Goal: Information Seeking & Learning: Stay updated

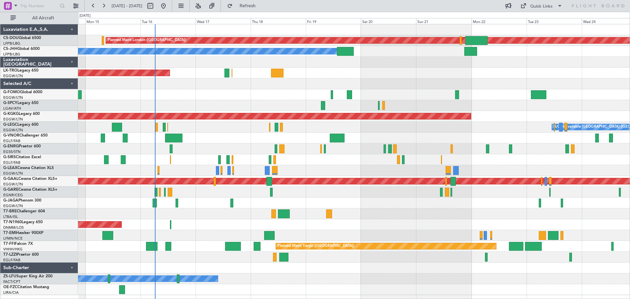
click at [466, 102] on div at bounding box center [353, 105] width 551 height 11
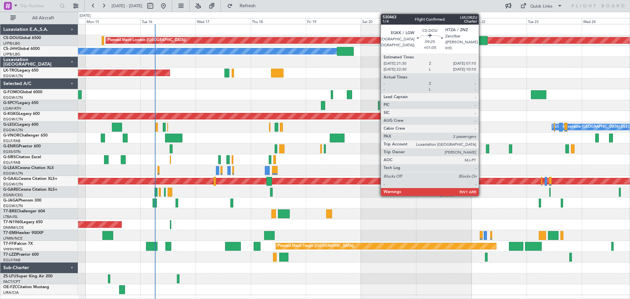
click at [481, 40] on div at bounding box center [476, 40] width 22 height 9
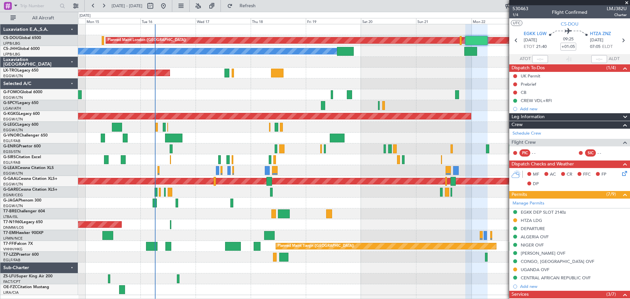
click at [627, 3] on span at bounding box center [626, 3] width 7 height 6
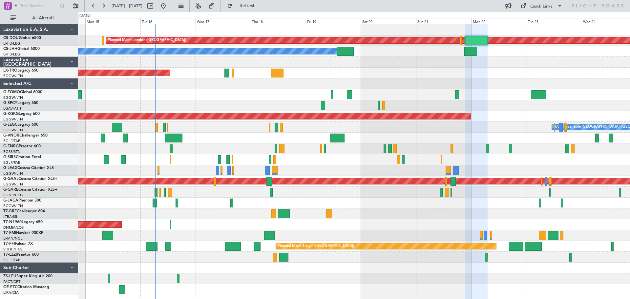
type input "0"
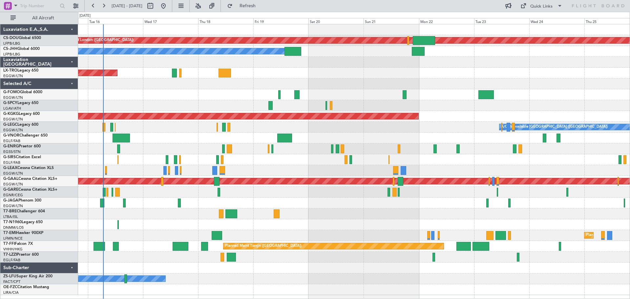
click at [509, 160] on div at bounding box center [353, 159] width 551 height 11
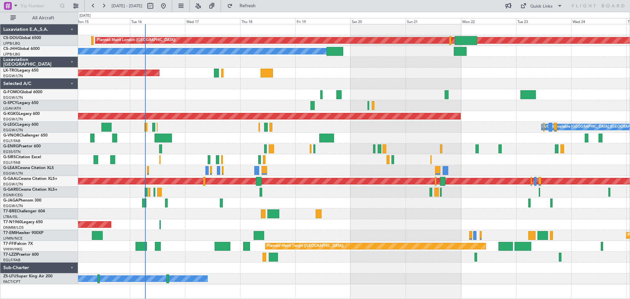
click at [574, 155] on div "Planned Maint [GEOGRAPHIC_DATA] ([GEOGRAPHIC_DATA])" at bounding box center [353, 159] width 551 height 11
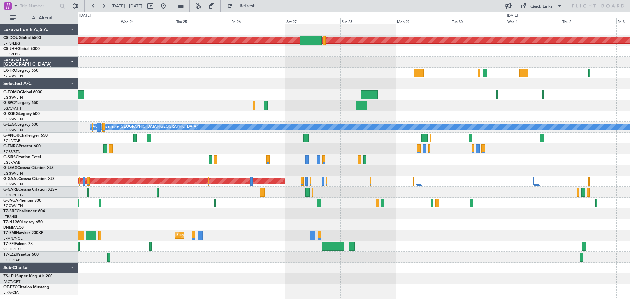
click at [140, 80] on div "Planned Maint London ([GEOGRAPHIC_DATA]) AOG Maint [GEOGRAPHIC_DATA] ([GEOGRAPH…" at bounding box center [353, 159] width 551 height 271
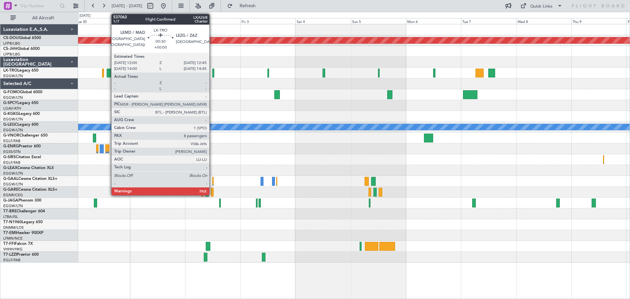
click at [212, 75] on div at bounding box center [213, 73] width 2 height 9
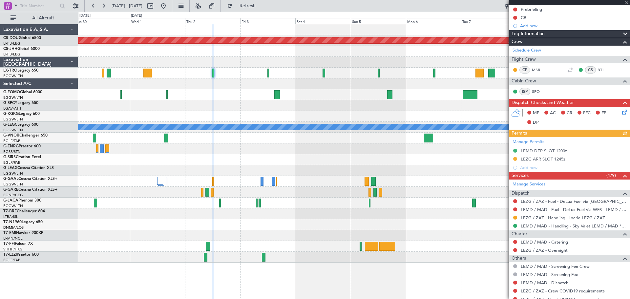
scroll to position [97, 0]
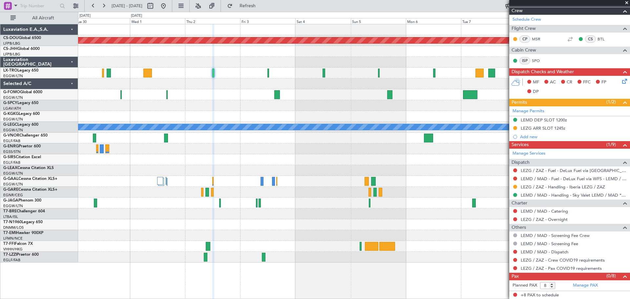
click at [626, 3] on span at bounding box center [626, 3] width 7 height 6
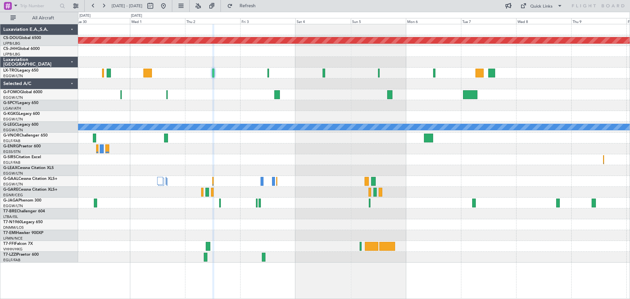
type input "0"
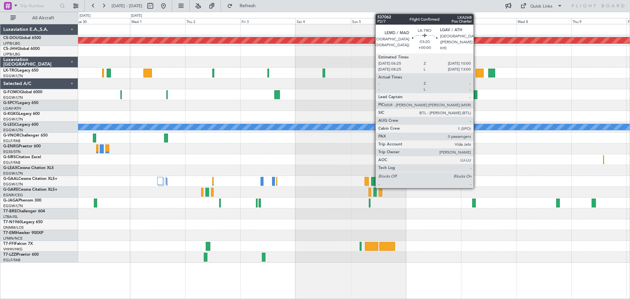
click at [476, 74] on div at bounding box center [479, 73] width 9 height 9
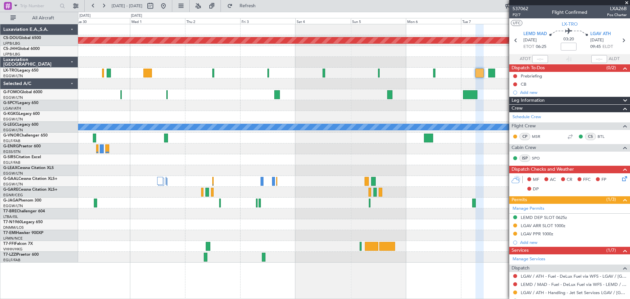
click at [627, 2] on span at bounding box center [626, 3] width 7 height 6
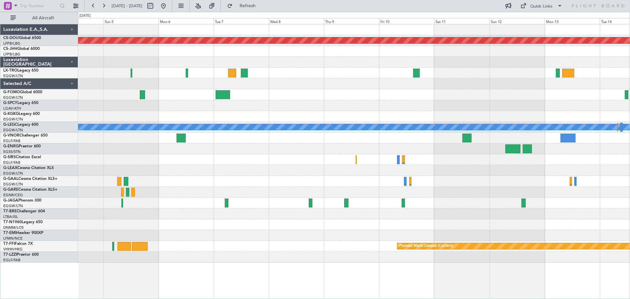
click at [294, 84] on div "Planned Maint London (Biggin Hill) A/C Unavailable London (Luton) Owner London …" at bounding box center [353, 143] width 551 height 238
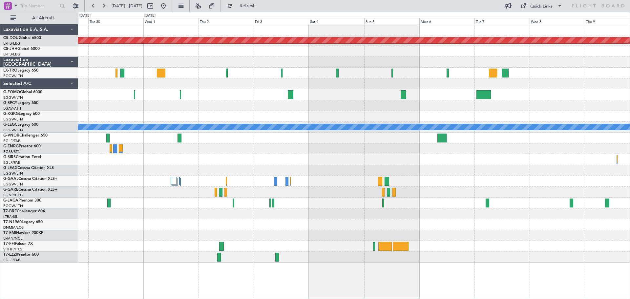
click at [531, 100] on div at bounding box center [353, 105] width 551 height 11
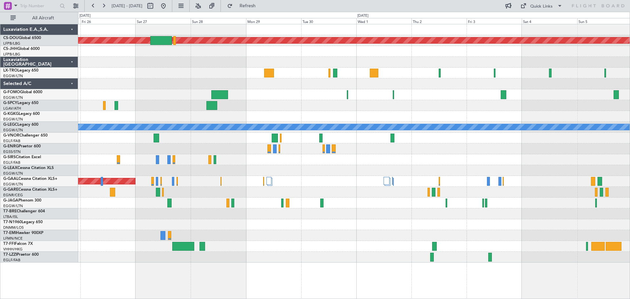
click at [458, 102] on div "Planned Maint London (Biggin Hill) A/C Unavailable London (Luton) Planned Maint…" at bounding box center [353, 143] width 551 height 238
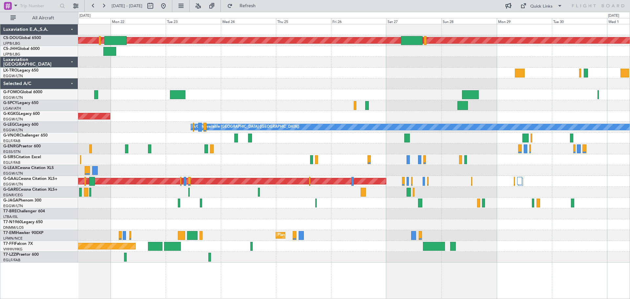
click at [548, 95] on div "Planned Maint London (Biggin Hill) Owner AOG Maint Istanbul (Ataturk) A/C Unava…" at bounding box center [353, 143] width 551 height 238
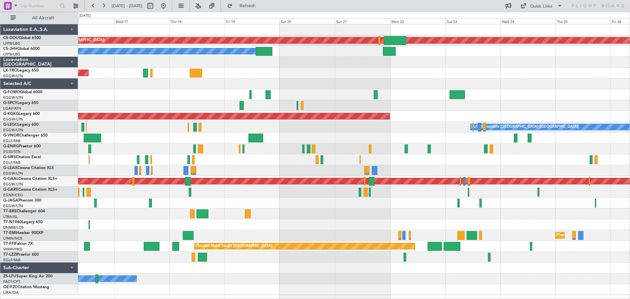
click at [393, 158] on div at bounding box center [353, 159] width 551 height 11
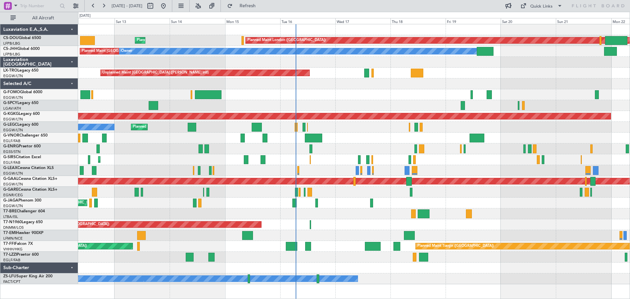
click at [399, 72] on div "Unplanned Maint [GEOGRAPHIC_DATA] ([PERSON_NAME] Intl)" at bounding box center [353, 73] width 551 height 11
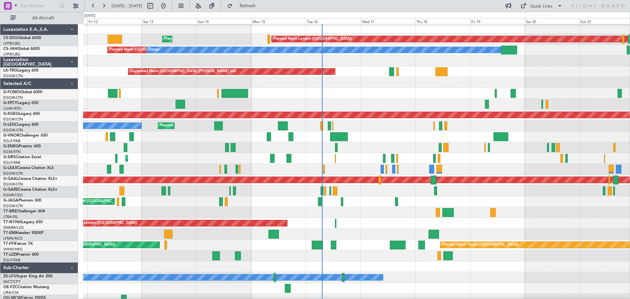
scroll to position [1, 0]
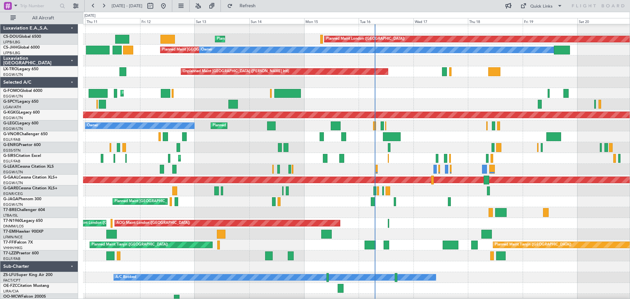
click at [416, 103] on div "Unplanned Maint [GEOGRAPHIC_DATA] ([PERSON_NAME] Intl)" at bounding box center [356, 104] width 546 height 11
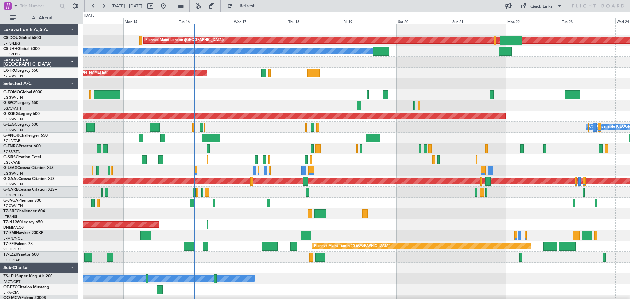
click at [313, 96] on div at bounding box center [356, 94] width 546 height 11
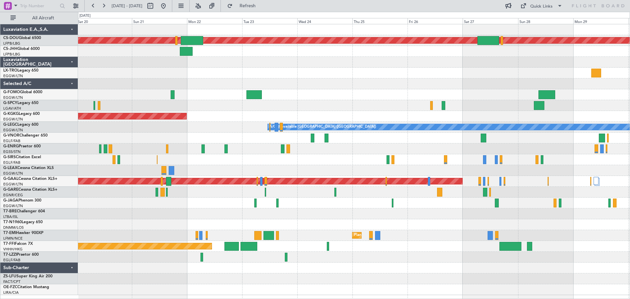
click at [253, 74] on div "Planned Maint London (Biggin Hill) Planned Maint Paris (Le Bourget) Owner AOG M…" at bounding box center [353, 159] width 551 height 271
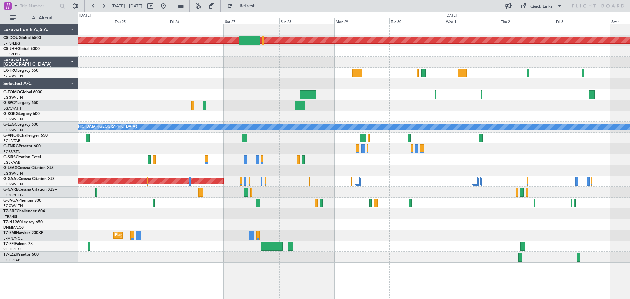
click at [515, 95] on div "Planned Maint London (Biggin Hill) AOG Maint Istanbul (Ataturk) A/C Unavailable…" at bounding box center [353, 143] width 551 height 238
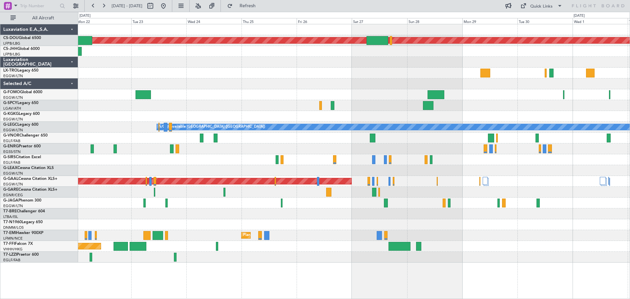
click at [321, 83] on div "Planned Maint London (Biggin Hill) Owner AOG Maint Istanbul (Ataturk) A/C Unava…" at bounding box center [353, 143] width 551 height 238
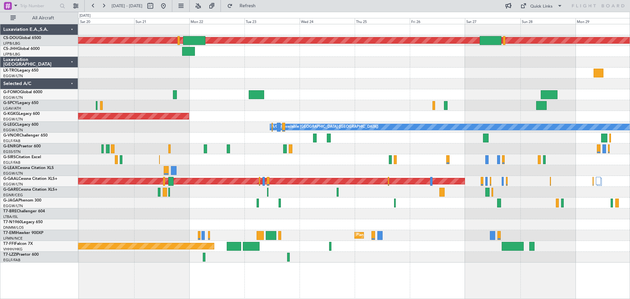
click at [605, 100] on div "Planned Maint London (Biggin Hill) Planned Maint Paris (Le Bourget) Owner AOG M…" at bounding box center [353, 143] width 551 height 238
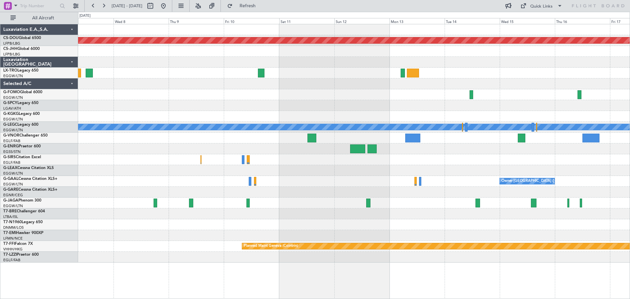
click at [472, 178] on div "Owner London (Luton)" at bounding box center [353, 181] width 551 height 11
click at [93, 5] on button at bounding box center [93, 6] width 10 height 10
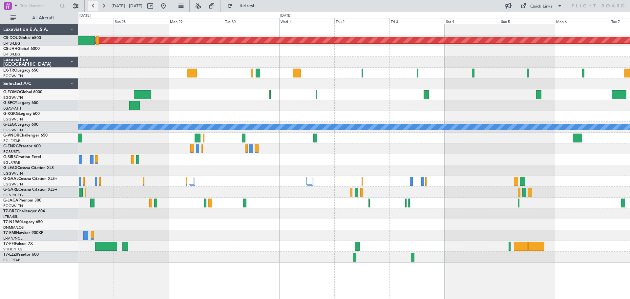
click at [93, 5] on button at bounding box center [93, 6] width 10 height 10
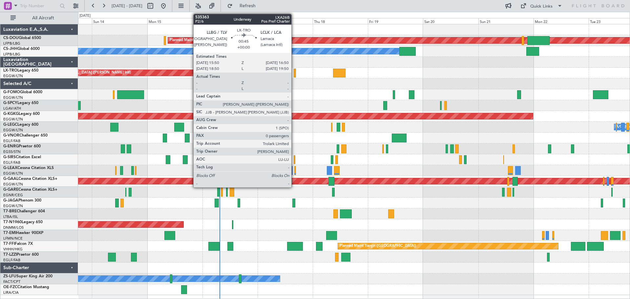
click at [294, 73] on div at bounding box center [295, 73] width 3 height 9
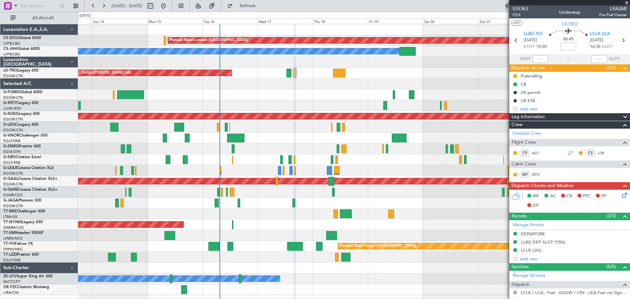
click at [625, 4] on span at bounding box center [626, 3] width 7 height 6
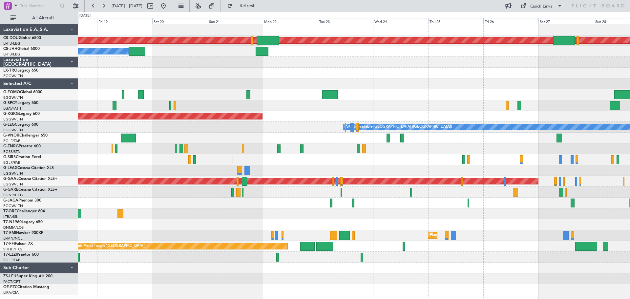
click at [262, 61] on div at bounding box center [353, 62] width 551 height 11
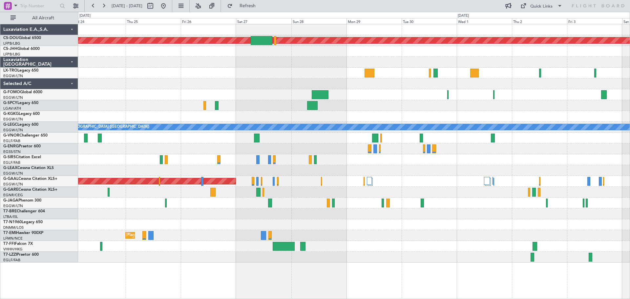
click at [352, 66] on div at bounding box center [353, 62] width 551 height 11
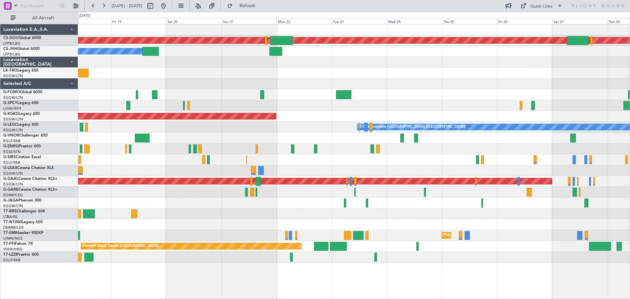
click at [544, 72] on div "Planned Maint London (Biggin Hill) Owner Planned Maint Paris (Le Bourget) Unpla…" at bounding box center [353, 143] width 551 height 238
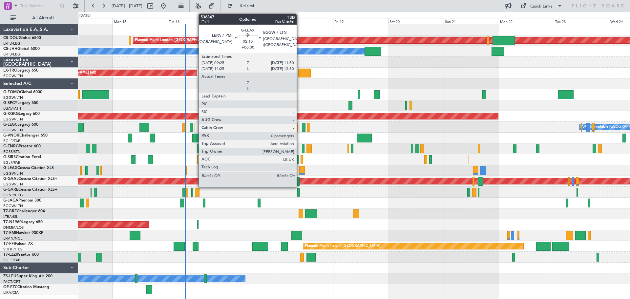
click at [299, 169] on div at bounding box center [302, 170] width 6 height 9
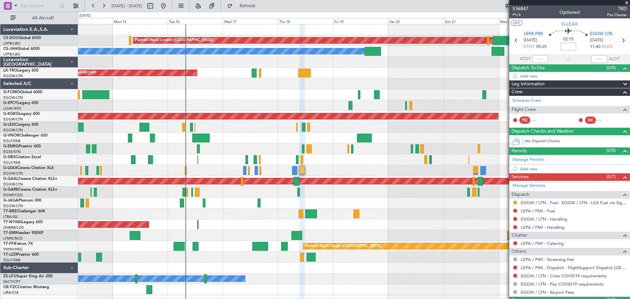
click at [626, 2] on span at bounding box center [626, 3] width 7 height 6
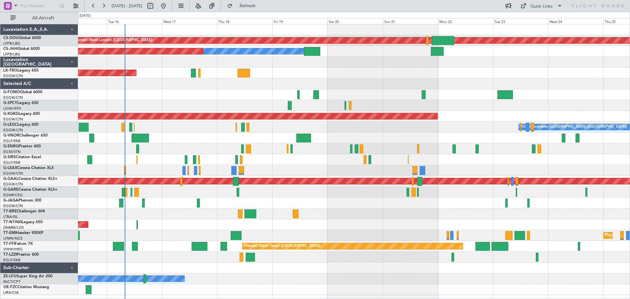
click at [231, 89] on div "Planned Maint London (Biggin Hill) Planned Maint Paris (Le Bourget) Owner Plann…" at bounding box center [353, 159] width 551 height 271
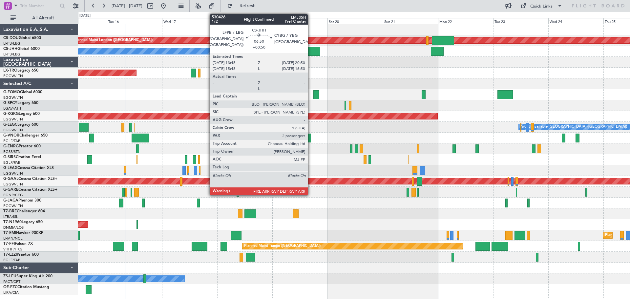
click at [311, 51] on div at bounding box center [312, 51] width 16 height 9
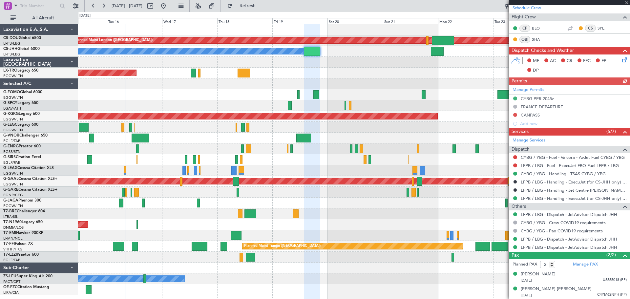
scroll to position [142, 0]
click at [605, 279] on span "U5555018 (PP)" at bounding box center [615, 280] width 24 height 6
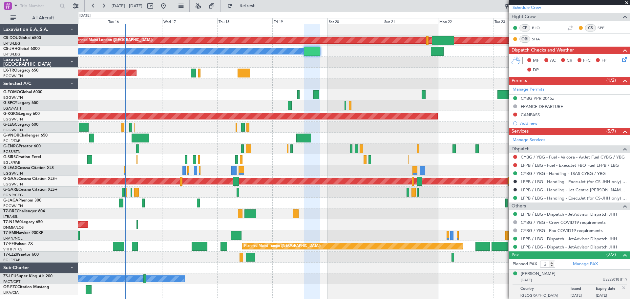
click at [621, 285] on img at bounding box center [624, 288] width 6 height 6
click at [610, 295] on span "C4YM62NPH (PP)" at bounding box center [612, 295] width 30 height 6
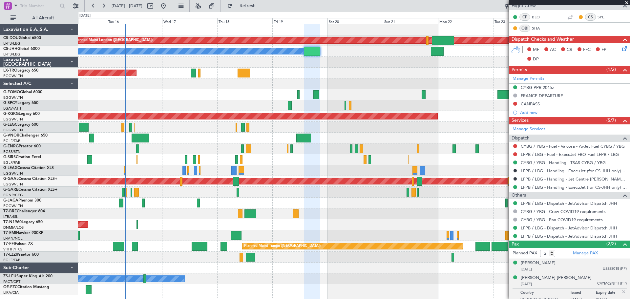
scroll to position [158, 0]
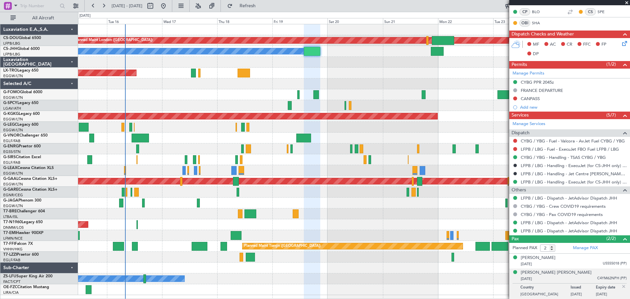
click at [625, 2] on span at bounding box center [626, 3] width 7 height 6
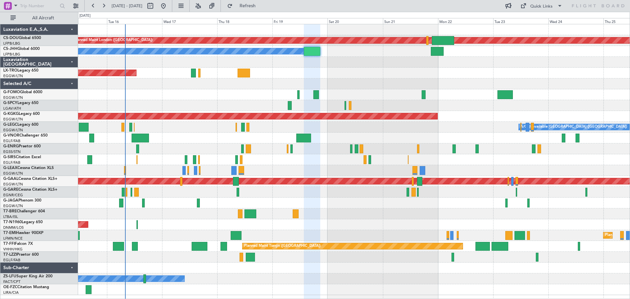
type input "0"
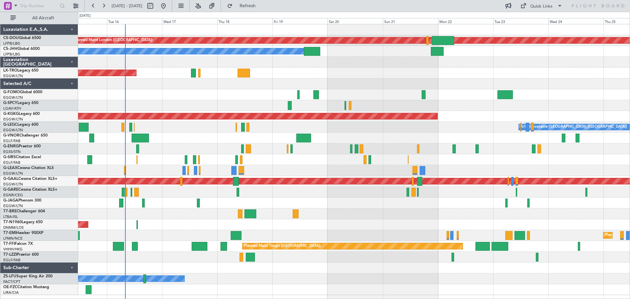
scroll to position [0, 0]
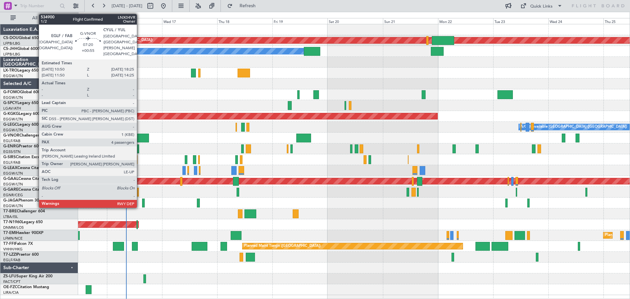
click at [140, 137] on div at bounding box center [141, 137] width 18 height 9
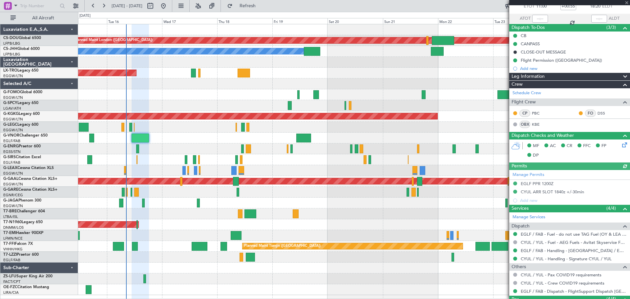
scroll to position [114, 0]
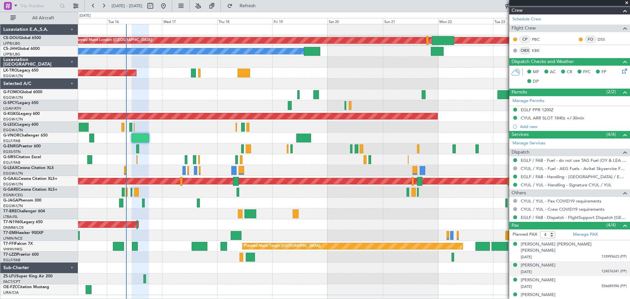
click at [605, 269] on span "124576341 (PP)" at bounding box center [613, 272] width 25 height 6
click at [621, 276] on img at bounding box center [624, 279] width 6 height 6
click at [626, 1] on span at bounding box center [626, 3] width 7 height 6
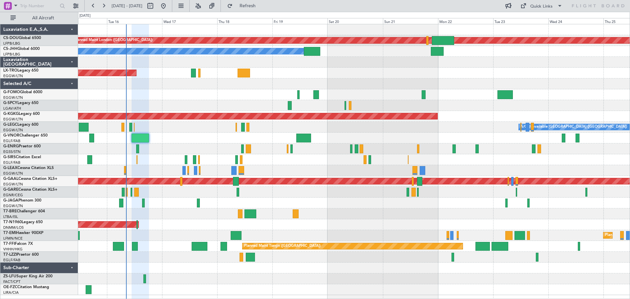
type input "0"
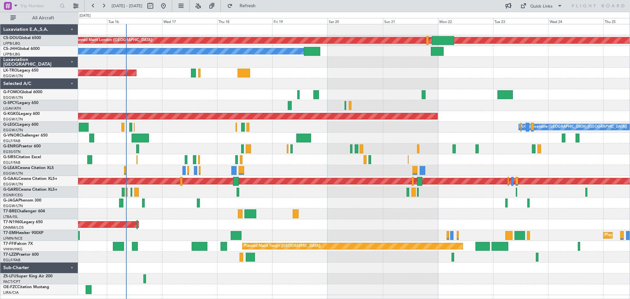
scroll to position [0, 0]
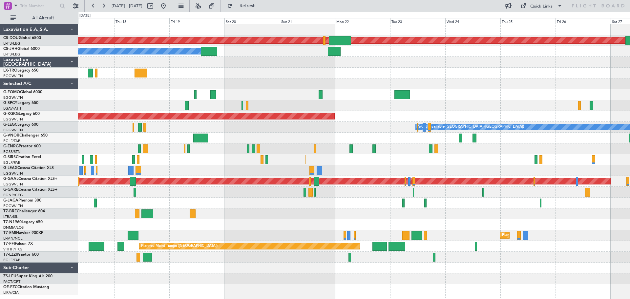
click at [383, 67] on div at bounding box center [353, 62] width 551 height 11
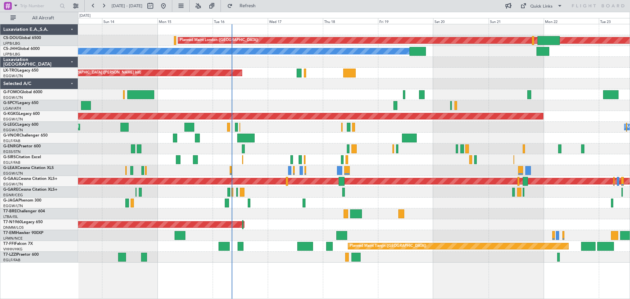
click at [396, 139] on div at bounding box center [353, 138] width 551 height 11
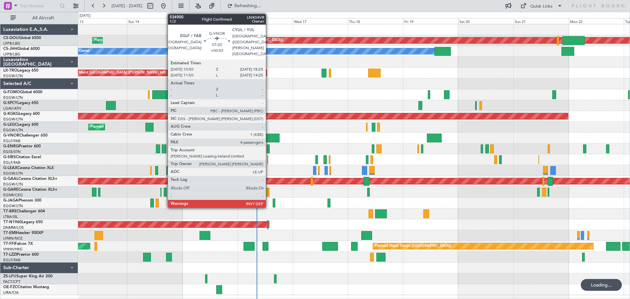
click at [269, 140] on div at bounding box center [271, 137] width 18 height 9
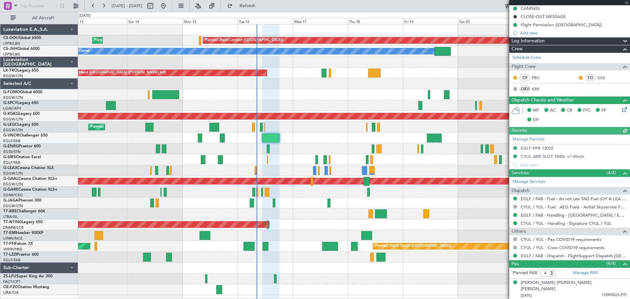
scroll to position [114, 0]
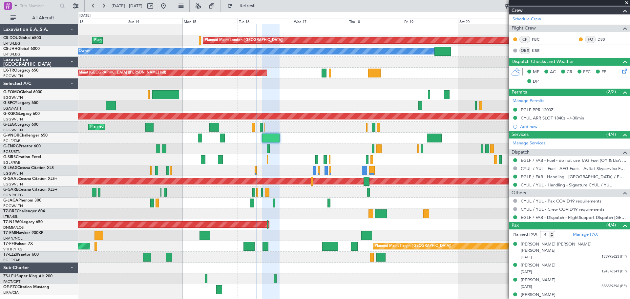
click at [626, 2] on span at bounding box center [626, 3] width 7 height 6
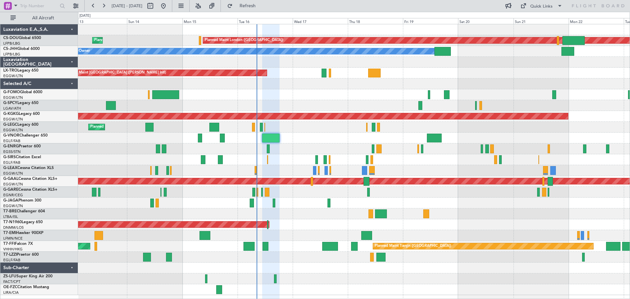
type input "0"
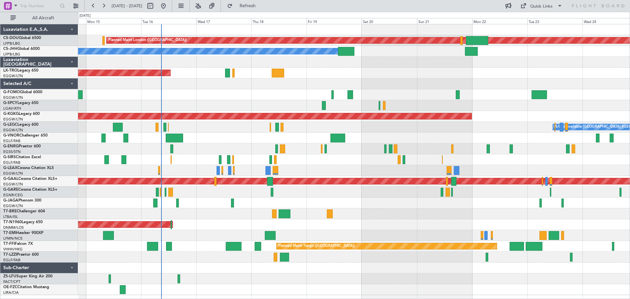
click at [480, 102] on div at bounding box center [353, 105] width 551 height 11
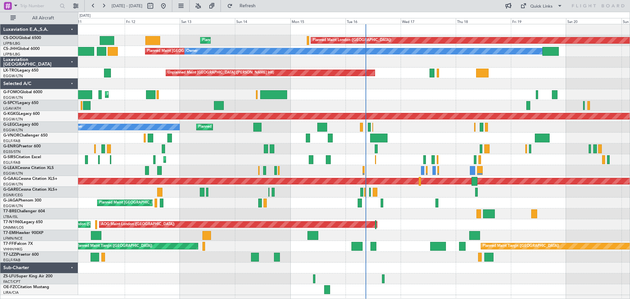
click at [387, 125] on div "Planned Maint [GEOGRAPHIC_DATA] ([GEOGRAPHIC_DATA]) Owner A/C Unavailable [GEOG…" at bounding box center [353, 127] width 551 height 11
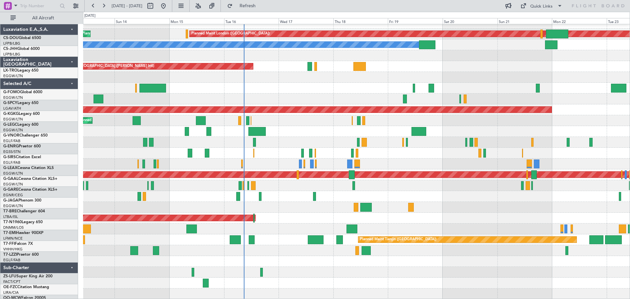
scroll to position [7, 0]
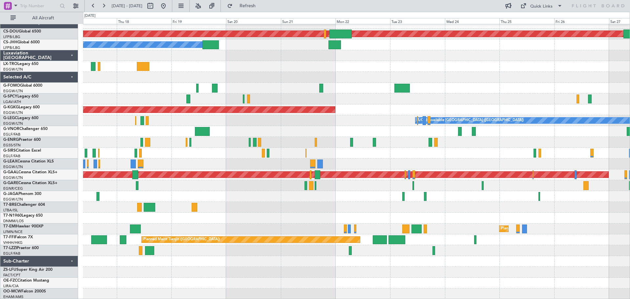
click at [244, 113] on div "Planned Maint London ([GEOGRAPHIC_DATA]) Planned Maint [GEOGRAPHIC_DATA] ([GEOG…" at bounding box center [356, 158] width 546 height 281
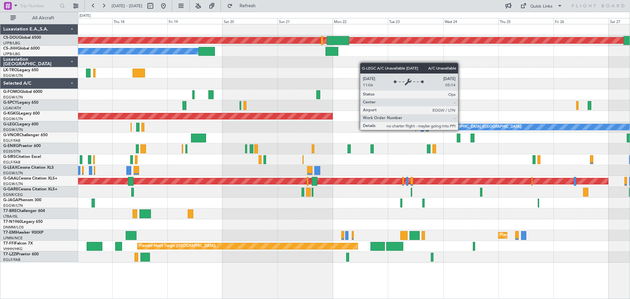
scroll to position [0, 0]
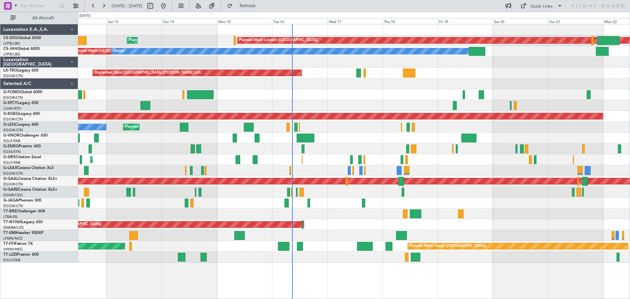
click at [500, 133] on div "Planned Maint London ([GEOGRAPHIC_DATA]) Planned Maint [GEOGRAPHIC_DATA] ([GEOG…" at bounding box center [353, 143] width 551 height 238
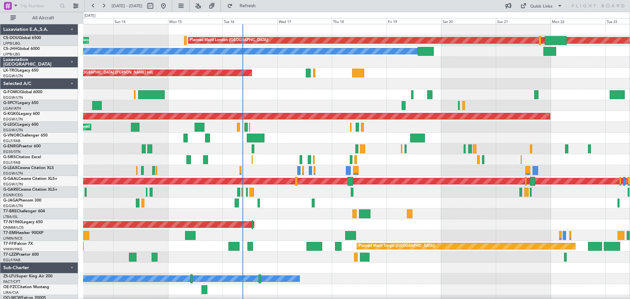
click at [318, 99] on div "Planned Maint [GEOGRAPHIC_DATA] ([GEOGRAPHIC_DATA])" at bounding box center [356, 94] width 546 height 11
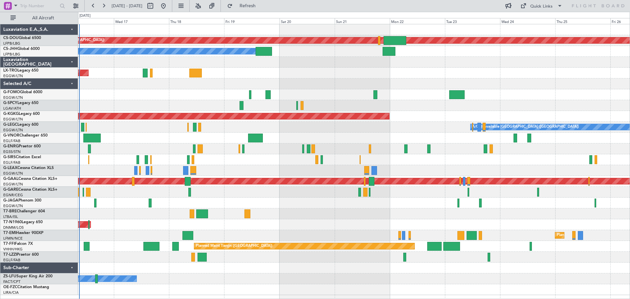
click at [328, 92] on div at bounding box center [353, 94] width 551 height 11
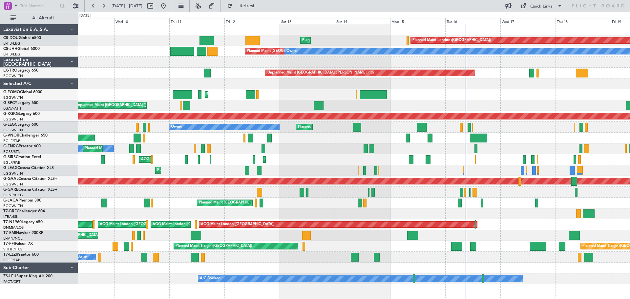
click at [515, 121] on div "Planned Maint London ([GEOGRAPHIC_DATA]) Planned Maint [GEOGRAPHIC_DATA] ([GEOG…" at bounding box center [353, 154] width 551 height 260
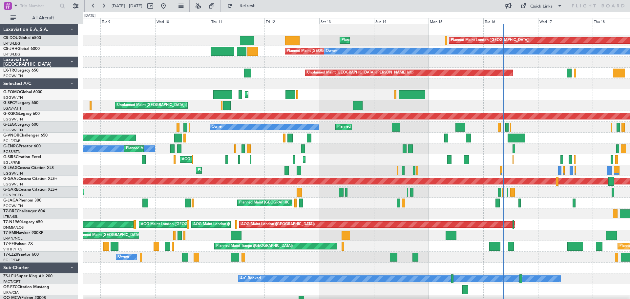
click at [227, 146] on div "Planned Maint [GEOGRAPHIC_DATA] ([GEOGRAPHIC_DATA]) Planned Maint [GEOGRAPHIC_D…" at bounding box center [356, 164] width 546 height 281
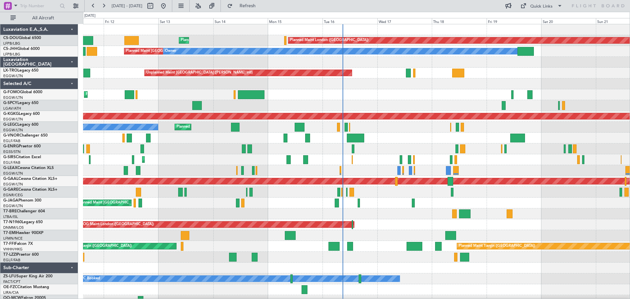
click at [239, 147] on div "Planned Maint [GEOGRAPHIC_DATA] ([GEOGRAPHIC_DATA]) Planned Maint [GEOGRAPHIC_D…" at bounding box center [356, 164] width 546 height 281
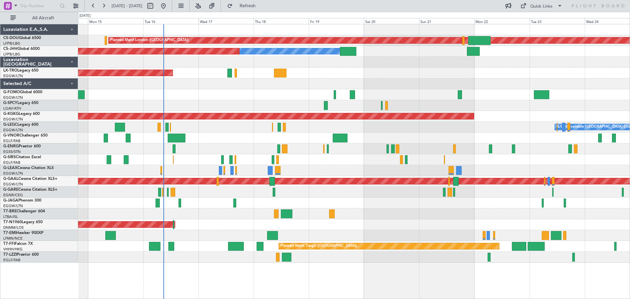
click at [523, 134] on div "Planned Maint London ([GEOGRAPHIC_DATA]) Planned Maint [GEOGRAPHIC_DATA] ([GEOG…" at bounding box center [353, 143] width 551 height 238
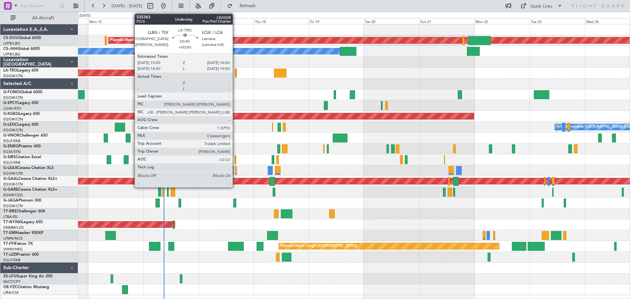
click at [235, 73] on div at bounding box center [236, 73] width 3 height 9
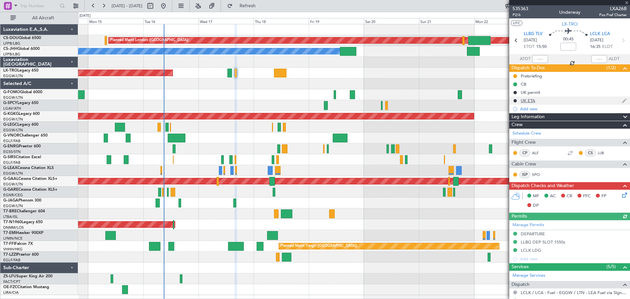
scroll to position [90, 0]
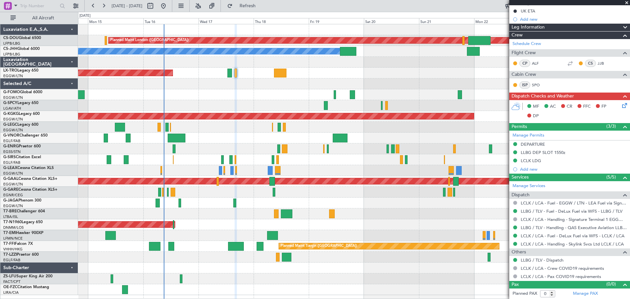
click at [626, 3] on span at bounding box center [626, 3] width 7 height 6
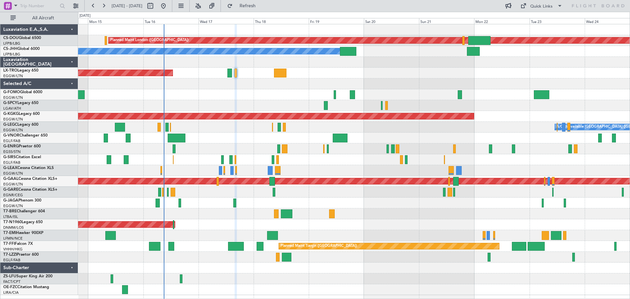
scroll to position [0, 0]
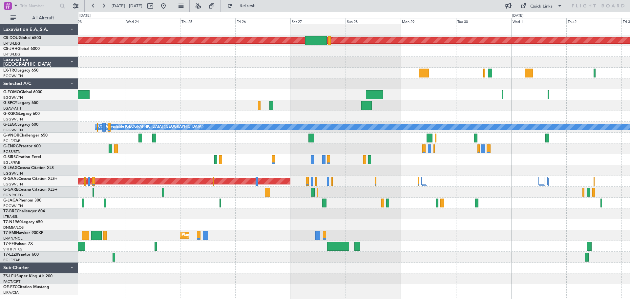
click at [112, 73] on div "Planned Maint London ([GEOGRAPHIC_DATA]) AOG Maint [GEOGRAPHIC_DATA] ([GEOGRAPH…" at bounding box center [353, 159] width 551 height 271
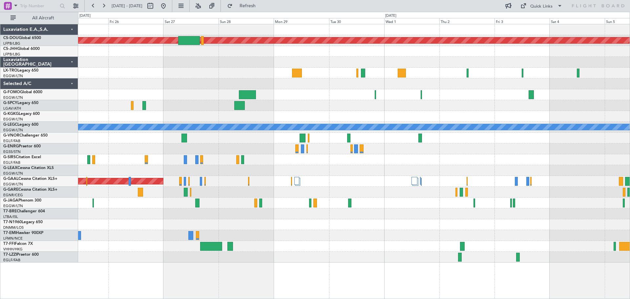
click at [309, 77] on div "Planned Maint London ([GEOGRAPHIC_DATA]) A/C Unavailable [GEOGRAPHIC_DATA] ([GE…" at bounding box center [353, 143] width 551 height 238
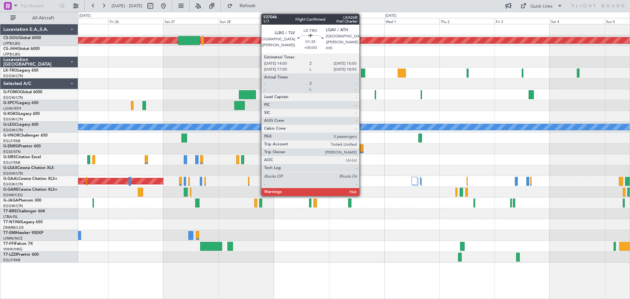
click at [362, 75] on div at bounding box center [363, 73] width 4 height 9
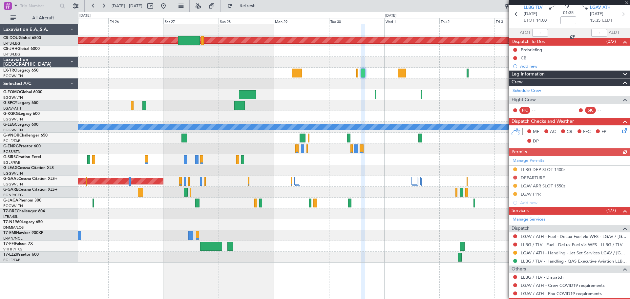
scroll to position [51, 0]
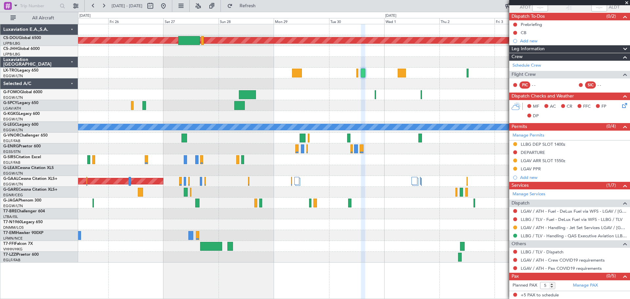
click at [626, 2] on span at bounding box center [626, 3] width 7 height 6
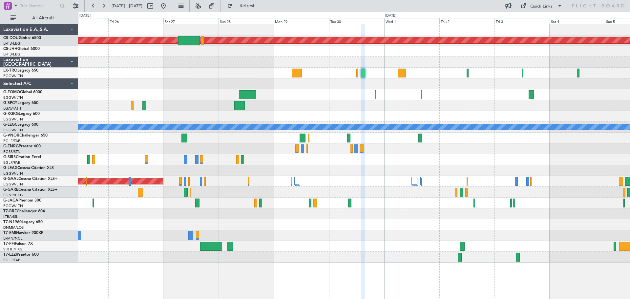
type input "0"
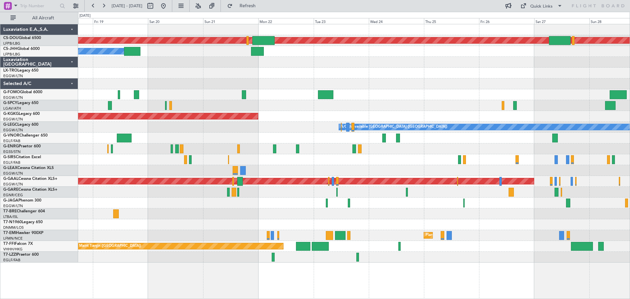
click at [568, 70] on div "Planned Maint London ([GEOGRAPHIC_DATA]) Owner Planned Maint [GEOGRAPHIC_DATA] …" at bounding box center [353, 143] width 551 height 238
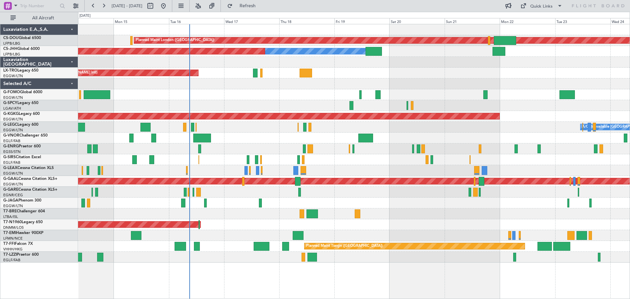
click at [448, 87] on div at bounding box center [353, 83] width 551 height 11
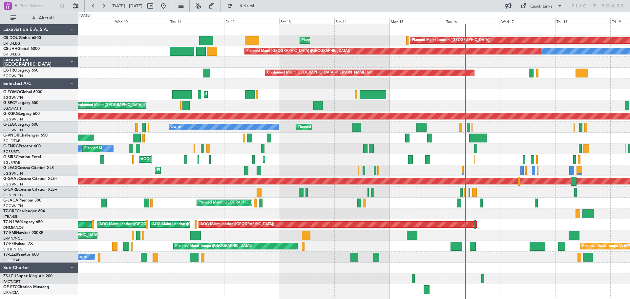
click at [537, 86] on div at bounding box center [353, 83] width 551 height 11
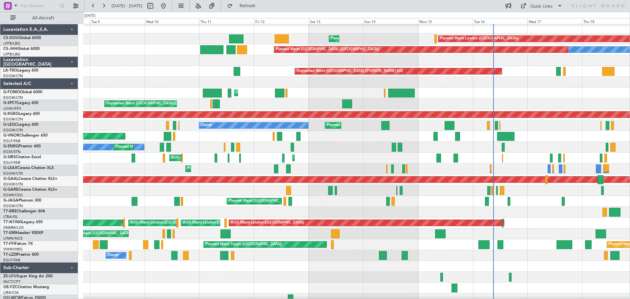
scroll to position [2, 0]
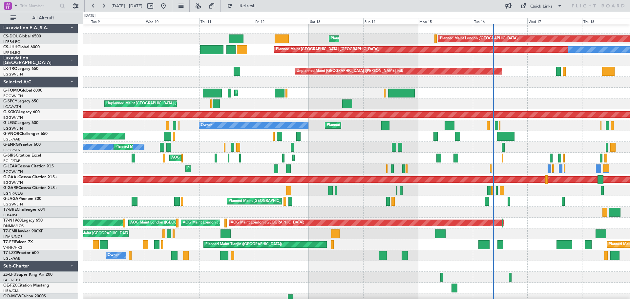
click at [344, 81] on div at bounding box center [356, 82] width 546 height 11
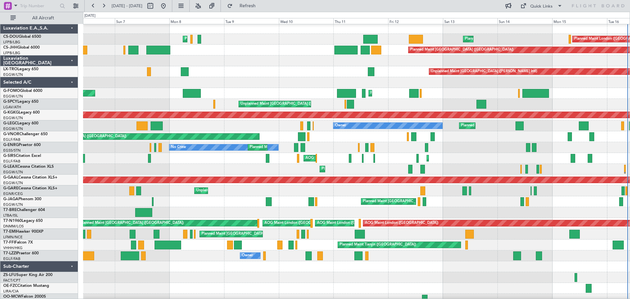
scroll to position [1, 0]
click at [475, 92] on div "Planned Maint [GEOGRAPHIC_DATA] ([GEOGRAPHIC_DATA]) Planned Maint [GEOGRAPHIC_D…" at bounding box center [356, 93] width 546 height 11
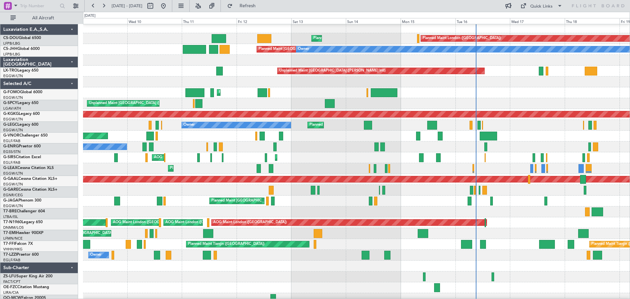
scroll to position [2, 0]
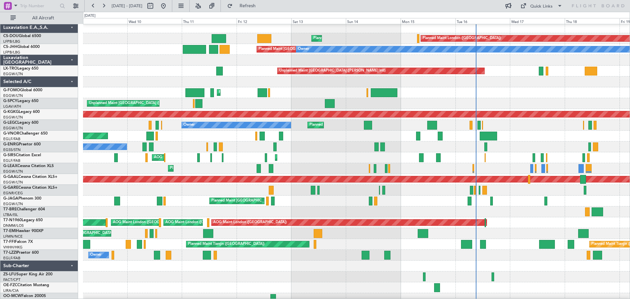
click at [431, 99] on div "Unplanned Maint [GEOGRAPHIC_DATA] ([PERSON_NAME] Intl)" at bounding box center [356, 103] width 546 height 11
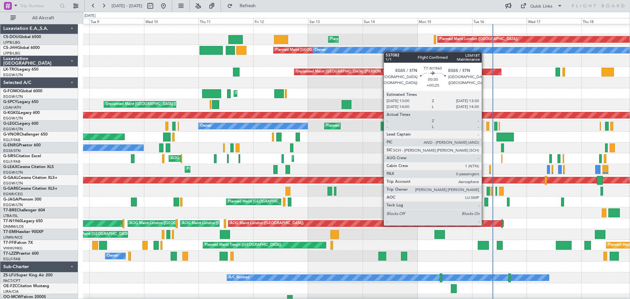
scroll to position [3, 0]
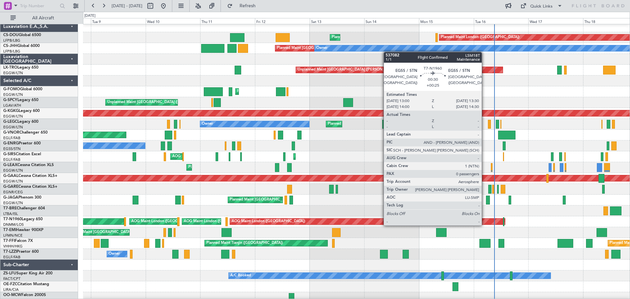
click at [541, 219] on div "AOG Maint London ([GEOGRAPHIC_DATA]) Unplanned Maint [GEOGRAPHIC_DATA] ([GEOGRA…" at bounding box center [356, 221] width 546 height 11
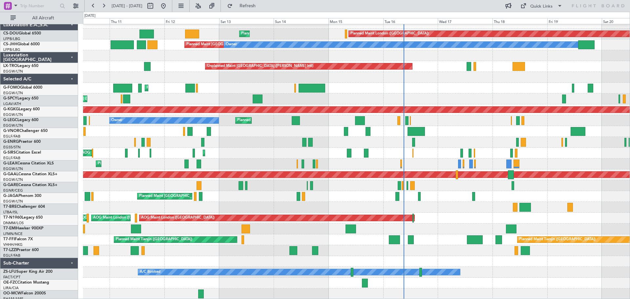
scroll to position [7, 0]
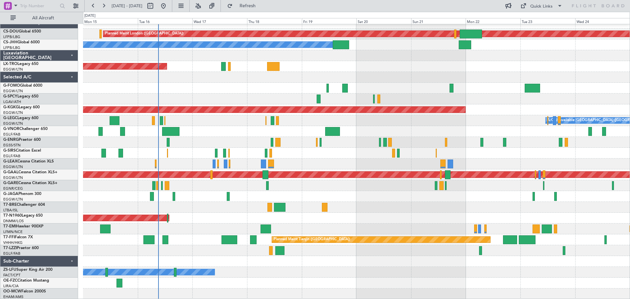
click at [235, 129] on div "Planned Maint London ([GEOGRAPHIC_DATA]) Planned Maint [GEOGRAPHIC_DATA] ([GEOG…" at bounding box center [356, 158] width 546 height 281
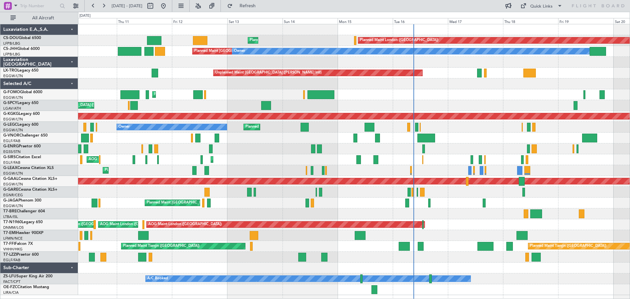
click at [475, 137] on div "Planned Maint [GEOGRAPHIC_DATA] ([GEOGRAPHIC_DATA])" at bounding box center [353, 138] width 551 height 11
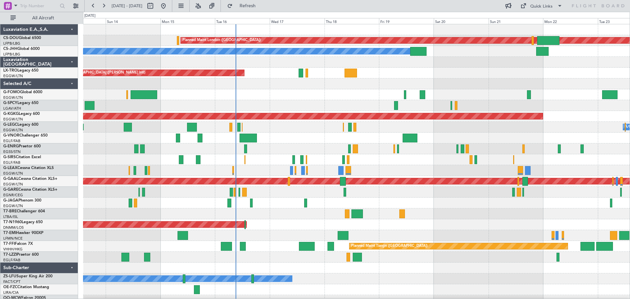
click at [330, 104] on div "Planned Maint London ([GEOGRAPHIC_DATA]) Planned Maint [GEOGRAPHIC_DATA] ([GEOG…" at bounding box center [356, 164] width 546 height 281
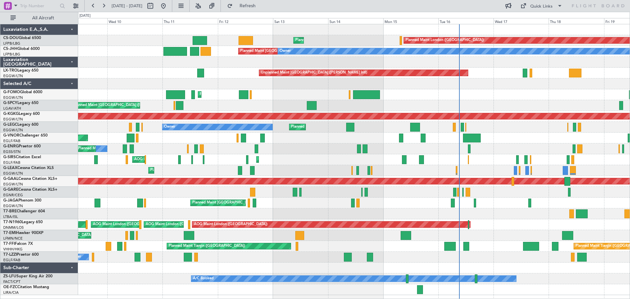
click at [541, 142] on div "Planned Maint London ([GEOGRAPHIC_DATA]) Planned Maint [GEOGRAPHIC_DATA] ([GEOG…" at bounding box center [353, 159] width 551 height 271
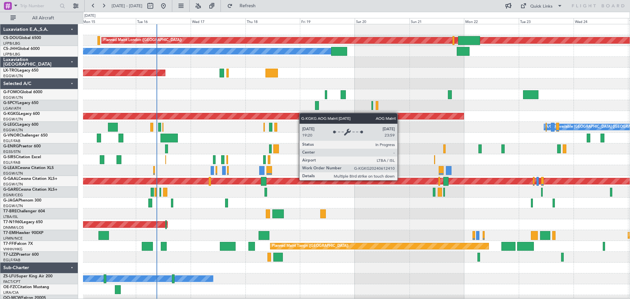
click at [297, 113] on div "Planned Maint London ([GEOGRAPHIC_DATA]) Planned Maint [GEOGRAPHIC_DATA] ([GEOG…" at bounding box center [356, 164] width 546 height 281
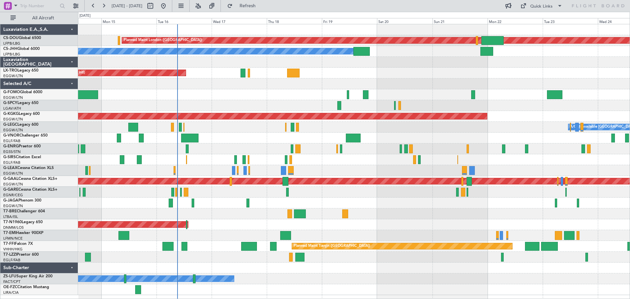
click at [244, 93] on div at bounding box center [353, 94] width 551 height 11
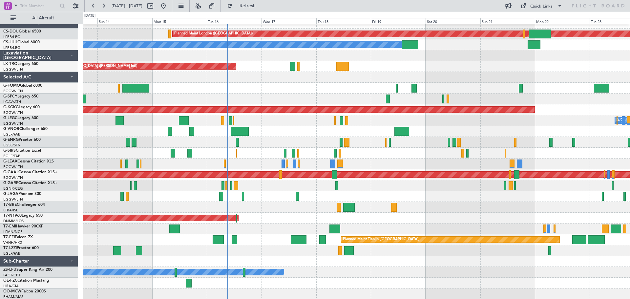
scroll to position [2, 0]
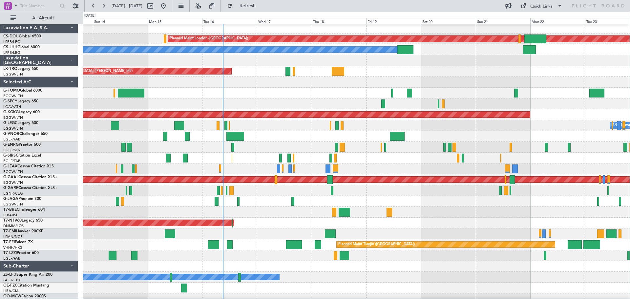
click at [199, 188] on div at bounding box center [356, 190] width 546 height 11
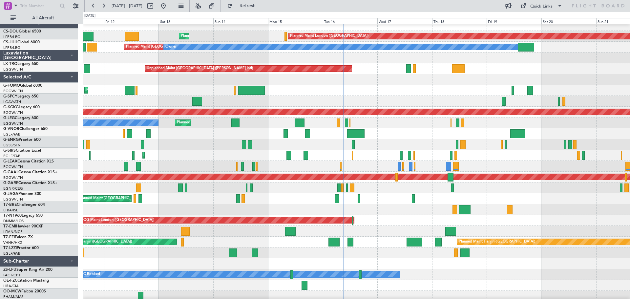
scroll to position [0, 0]
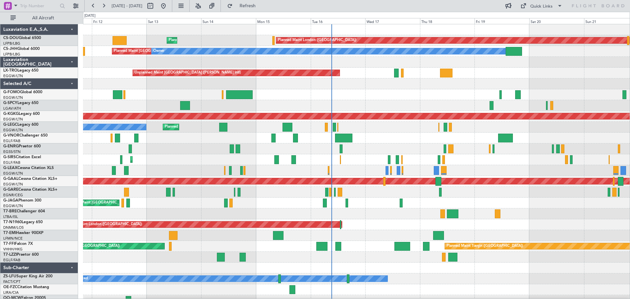
click at [205, 203] on div "Planned Maint [GEOGRAPHIC_DATA] ([GEOGRAPHIC_DATA]) Planned Maint [GEOGRAPHIC_D…" at bounding box center [356, 164] width 546 height 281
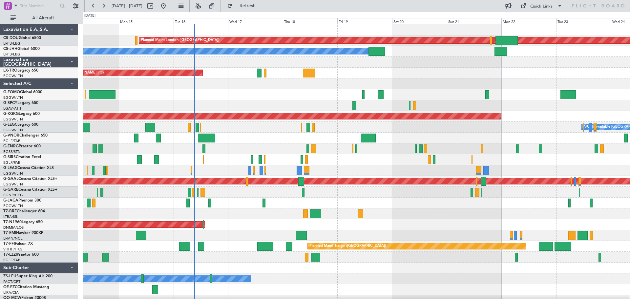
click at [234, 103] on div "Planned Maint London ([GEOGRAPHIC_DATA]) Planned Maint [GEOGRAPHIC_DATA] ([GEOG…" at bounding box center [356, 164] width 546 height 281
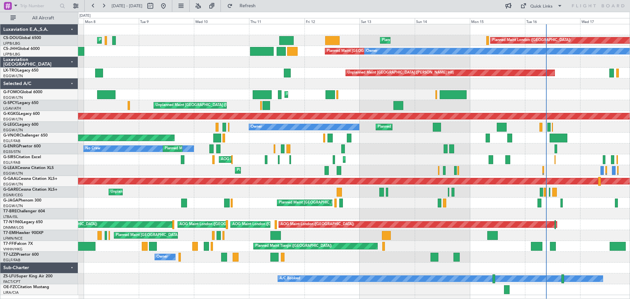
click at [422, 228] on div "Planned Maint London ([GEOGRAPHIC_DATA]) Planned Maint [GEOGRAPHIC_DATA] ([GEOG…" at bounding box center [353, 159] width 551 height 271
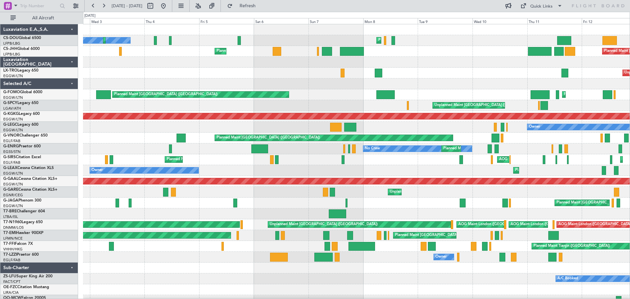
click at [428, 262] on div "Planned Maint [GEOGRAPHIC_DATA] ([GEOGRAPHIC_DATA]) No Crew Planned Maint [GEOG…" at bounding box center [356, 164] width 546 height 281
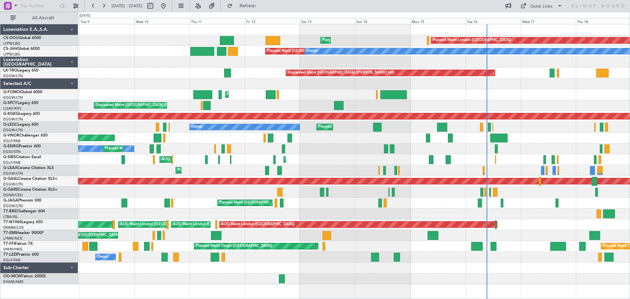
click at [224, 216] on div at bounding box center [353, 213] width 551 height 11
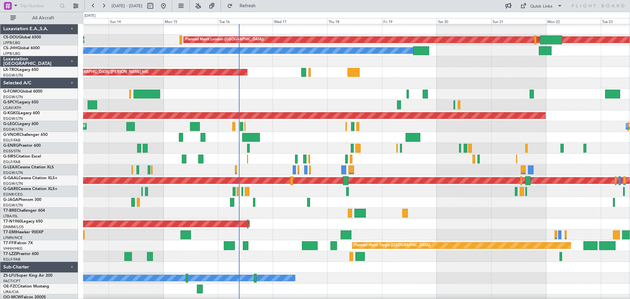
scroll to position [0, 0]
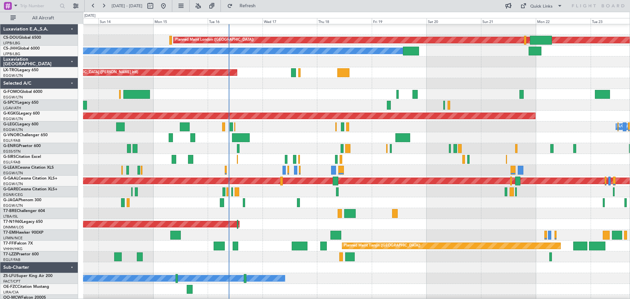
click at [271, 214] on div at bounding box center [356, 213] width 546 height 11
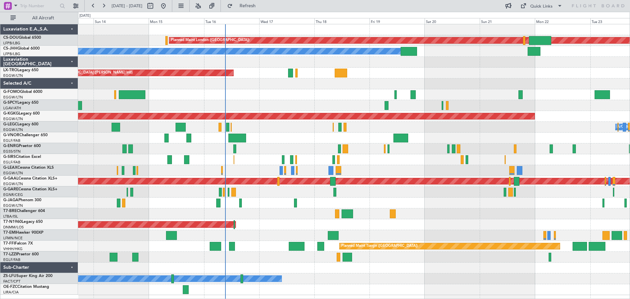
scroll to position [0, 0]
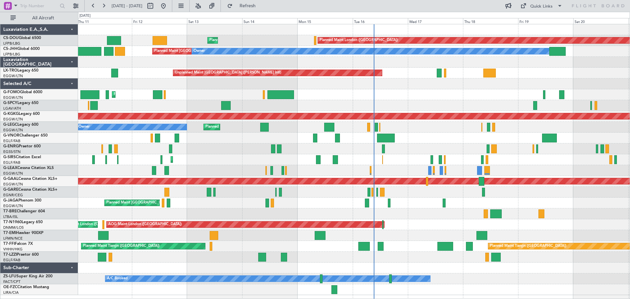
click at [488, 107] on div "Planned Maint London ([GEOGRAPHIC_DATA]) Planned Maint [GEOGRAPHIC_DATA] ([GEOG…" at bounding box center [353, 159] width 551 height 271
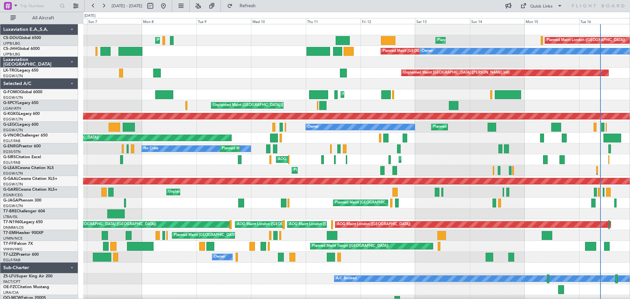
click at [551, 94] on div "Planned Maint [GEOGRAPHIC_DATA] ([GEOGRAPHIC_DATA]) Planned Maint [GEOGRAPHIC_D…" at bounding box center [356, 94] width 546 height 11
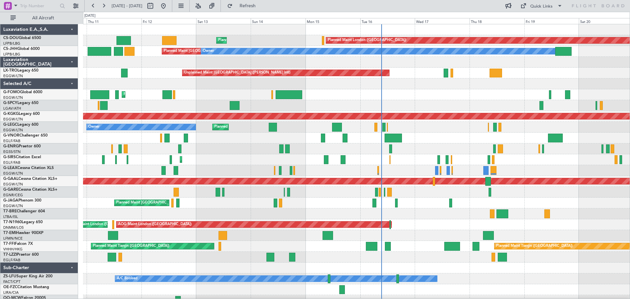
click at [322, 89] on div at bounding box center [356, 83] width 546 height 11
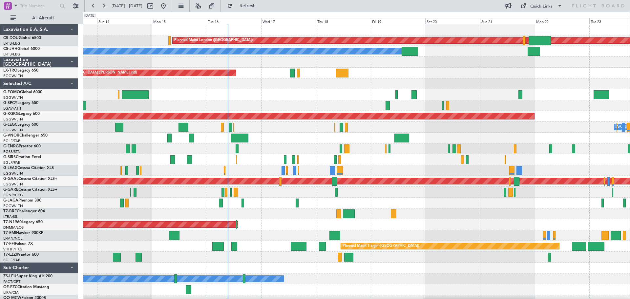
click at [277, 101] on div "Planned Maint London ([GEOGRAPHIC_DATA]) Planned Maint [GEOGRAPHIC_DATA] ([GEOG…" at bounding box center [356, 164] width 546 height 281
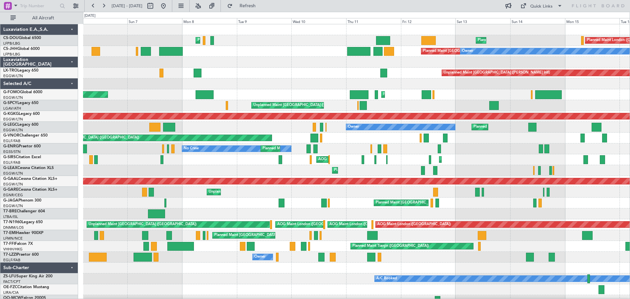
click at [405, 91] on div "Planned Maint London ([GEOGRAPHIC_DATA]) Planned Maint [GEOGRAPHIC_DATA] ([GEOG…" at bounding box center [356, 164] width 546 height 281
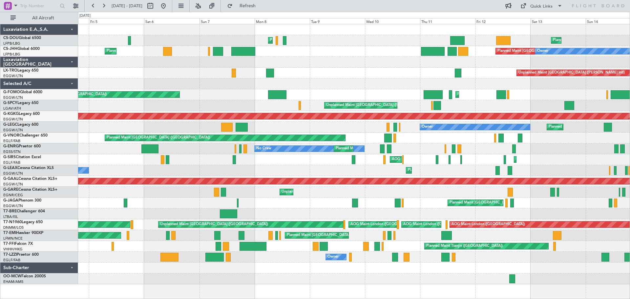
click at [341, 87] on div "Planned Maint [GEOGRAPHIC_DATA] ([GEOGRAPHIC_DATA]) Planned Maint [GEOGRAPHIC_D…" at bounding box center [353, 154] width 551 height 260
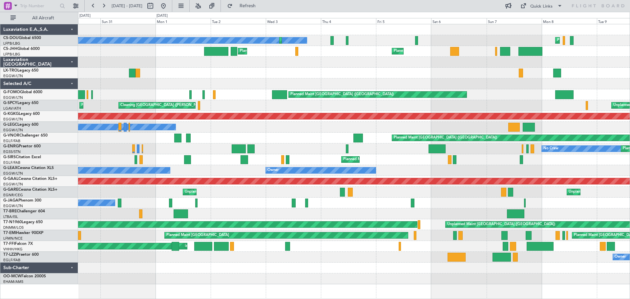
click at [623, 91] on div "Planned Maint [GEOGRAPHIC_DATA] ([GEOGRAPHIC_DATA]) No Crew Planned Maint [GEOG…" at bounding box center [353, 154] width 551 height 260
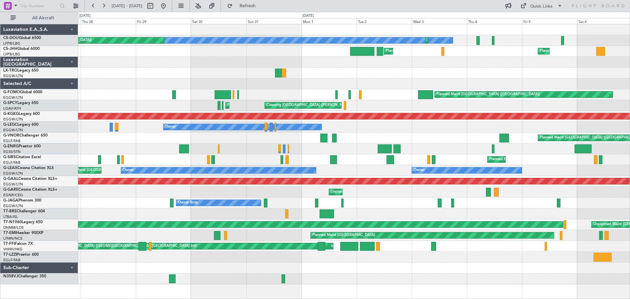
click at [473, 133] on div "No Crew Planned Maint [GEOGRAPHIC_DATA] ([GEOGRAPHIC_DATA]) Planned Maint [GEOG…" at bounding box center [353, 154] width 551 height 260
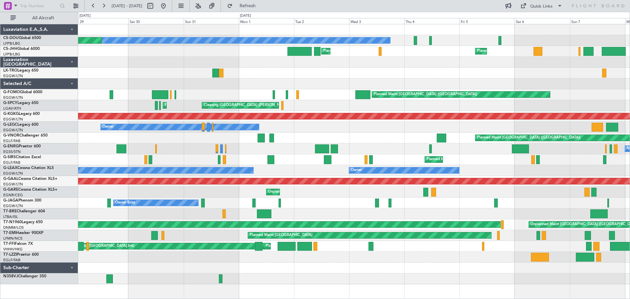
click at [423, 129] on div "Owner" at bounding box center [353, 127] width 551 height 11
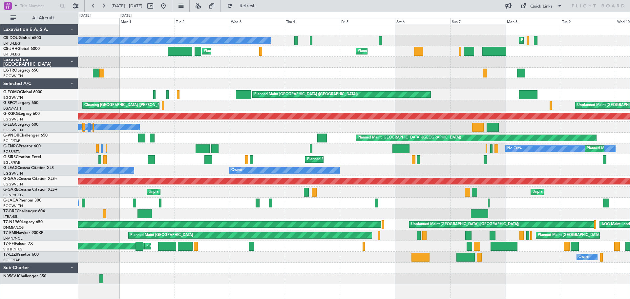
click at [458, 99] on div "Planned Maint [GEOGRAPHIC_DATA] ([GEOGRAPHIC_DATA]) No Crew Planned Maint [GEOG…" at bounding box center [353, 154] width 551 height 260
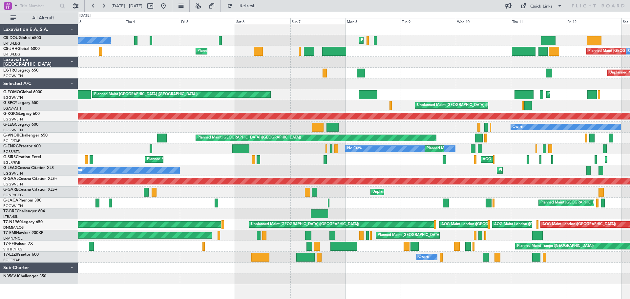
click at [268, 85] on div at bounding box center [353, 83] width 551 height 11
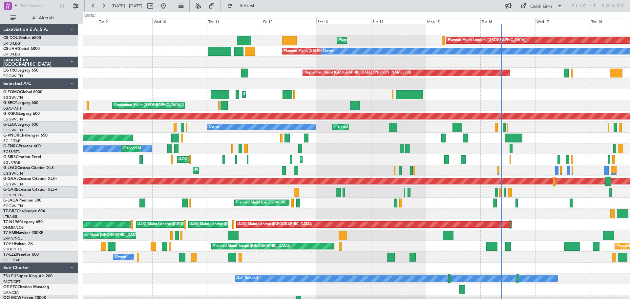
click at [361, 97] on div "Planned Maint [GEOGRAPHIC_DATA] ([GEOGRAPHIC_DATA]) Planned Maint [GEOGRAPHIC_D…" at bounding box center [356, 94] width 546 height 11
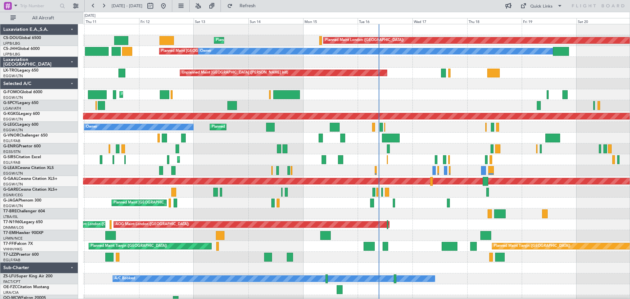
click at [327, 96] on div "Planned Maint [GEOGRAPHIC_DATA] ([GEOGRAPHIC_DATA])" at bounding box center [356, 94] width 546 height 11
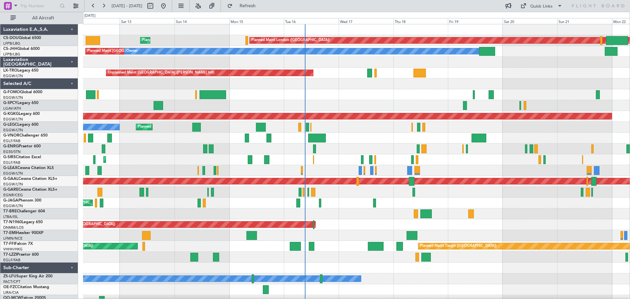
click at [339, 96] on div "Planned Maint [GEOGRAPHIC_DATA] ([GEOGRAPHIC_DATA])" at bounding box center [356, 94] width 546 height 11
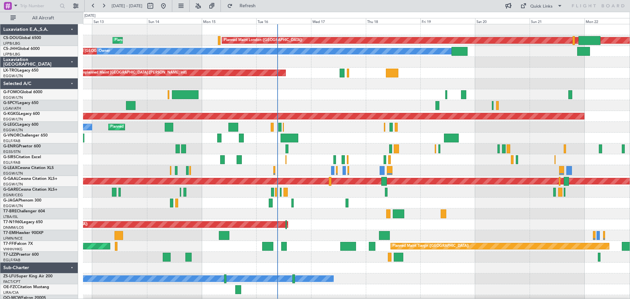
click at [365, 101] on div "Unplanned Maint [GEOGRAPHIC_DATA] ([PERSON_NAME] Intl)" at bounding box center [356, 105] width 546 height 11
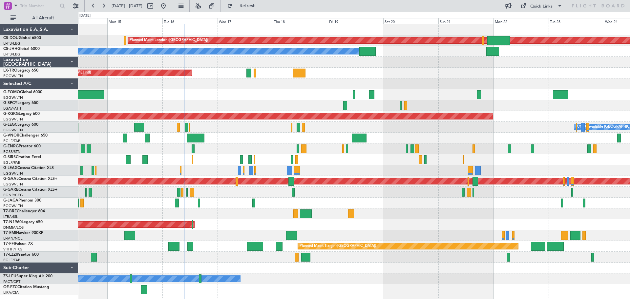
click at [438, 84] on div at bounding box center [353, 83] width 551 height 11
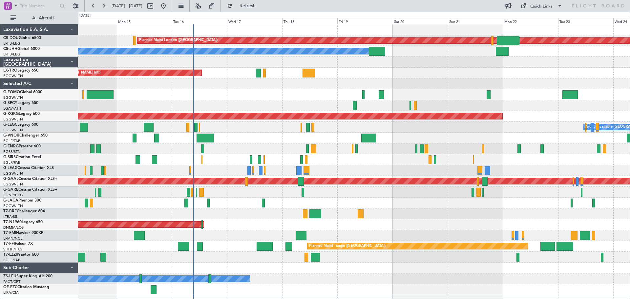
click at [379, 192] on div at bounding box center [353, 192] width 551 height 11
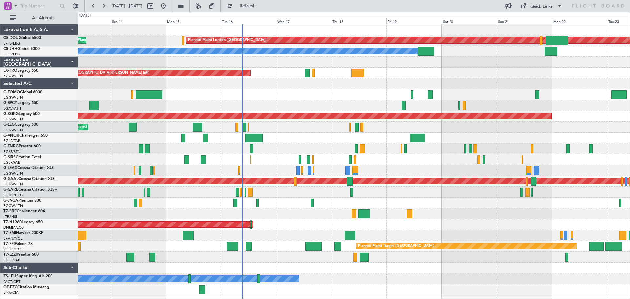
click at [301, 133] on div "Planned Maint London (Biggin Hill) Planned Maint Paris (Le Bourget) Planned Mai…" at bounding box center [353, 159] width 551 height 271
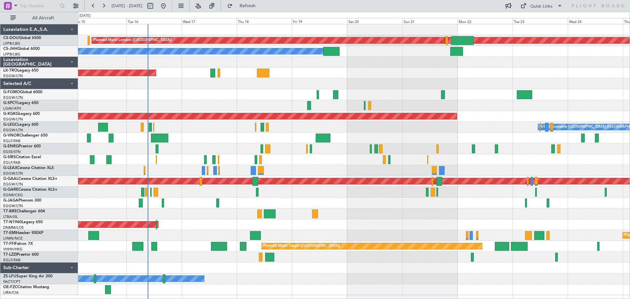
click at [373, 210] on div "Planned Maint London (Biggin Hill) Planned Maint Paris (Le Bourget) Planned Mai…" at bounding box center [353, 159] width 551 height 271
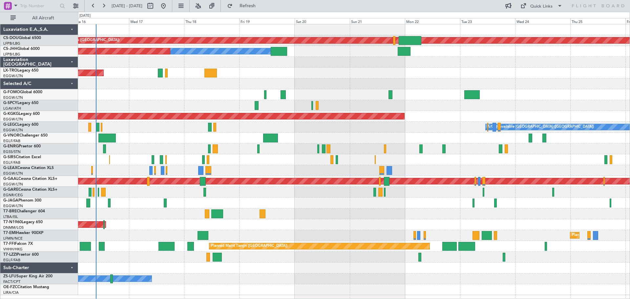
click at [412, 84] on div at bounding box center [353, 83] width 551 height 11
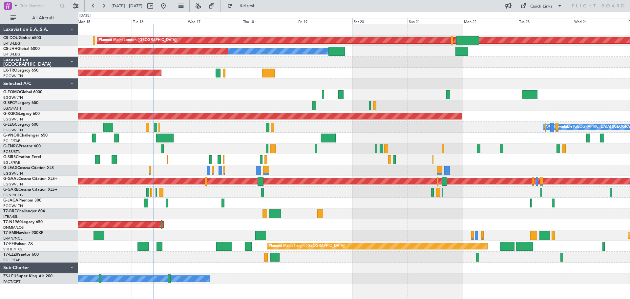
click at [228, 127] on div "A/C Unavailable London (Luton) Planned Maint London (Luton) Owner" at bounding box center [353, 127] width 551 height 11
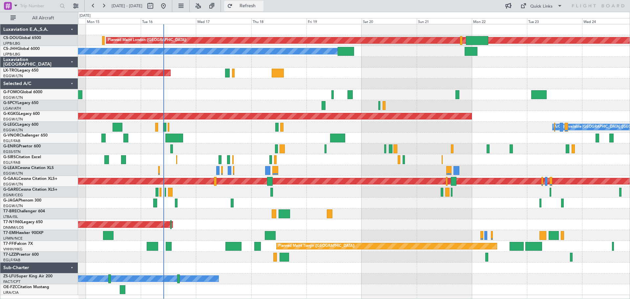
click at [261, 7] on span "Refresh" at bounding box center [248, 6] width 28 height 5
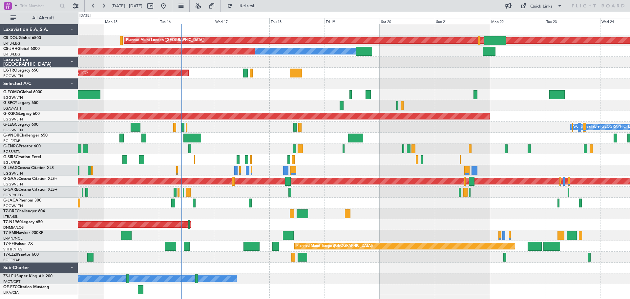
click at [593, 106] on div at bounding box center [353, 105] width 551 height 11
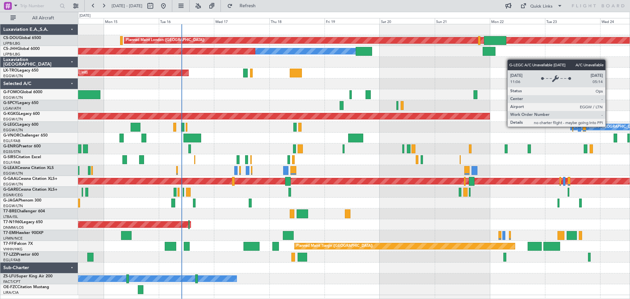
click at [608, 126] on div "A/C Unavailable [GEOGRAPHIC_DATA] ([GEOGRAPHIC_DATA])" at bounding box center [625, 127] width 107 height 10
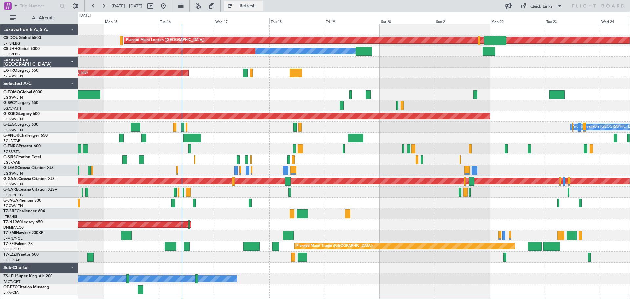
click at [261, 4] on span "Refresh" at bounding box center [248, 6] width 28 height 5
